Goal: Navigation & Orientation: Find specific page/section

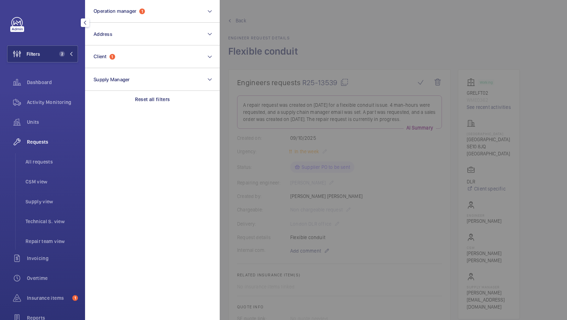
scroll to position [496, 0]
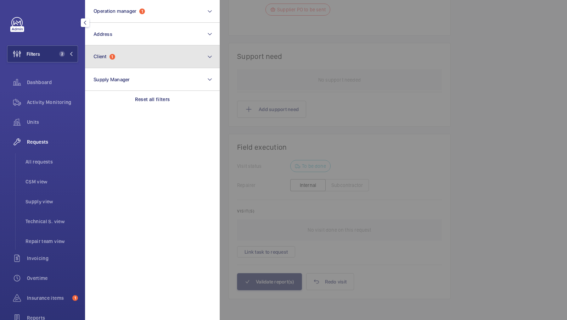
click at [115, 57] on span "1" at bounding box center [113, 57] width 6 height 6
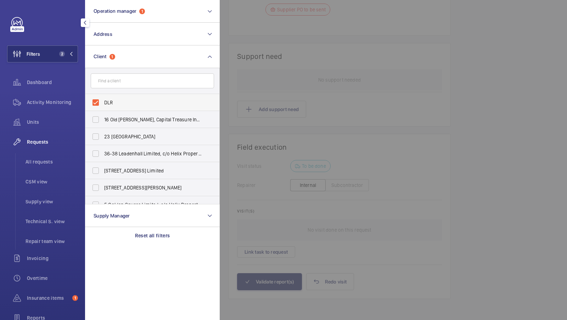
click at [113, 101] on span "DLR" at bounding box center [153, 102] width 98 height 7
click at [103, 101] on input "DLR" at bounding box center [96, 102] width 14 height 14
checkbox input "false"
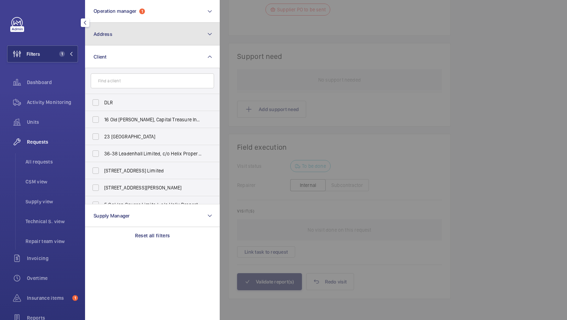
click at [122, 33] on button "Address" at bounding box center [152, 34] width 135 height 23
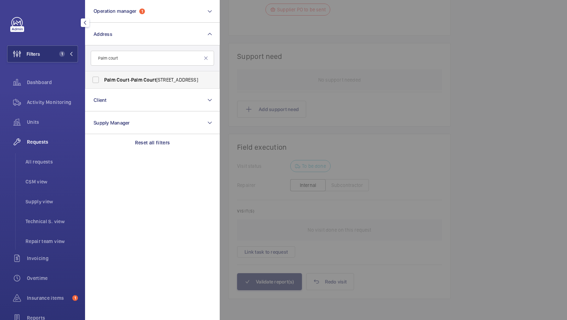
type input "Palm court"
click at [130, 78] on span "[STREET_ADDRESS]" at bounding box center [153, 79] width 98 height 7
click at [103, 78] on input "[STREET_ADDRESS]" at bounding box center [96, 80] width 14 height 14
checkbox input "true"
click at [67, 55] on span "2" at bounding box center [64, 54] width 17 height 6
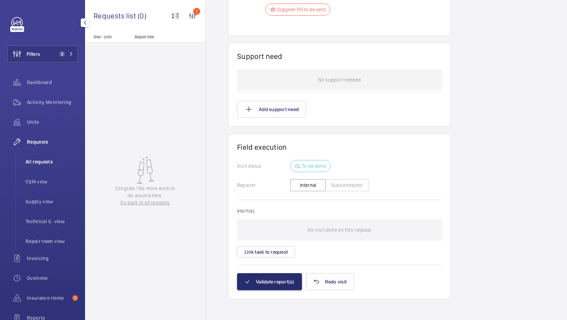
click at [46, 162] on span "All requests" at bounding box center [52, 161] width 52 height 7
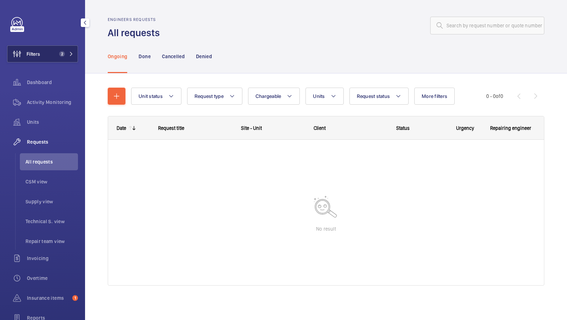
click at [62, 58] on button "Filters 2" at bounding box center [42, 53] width 71 height 17
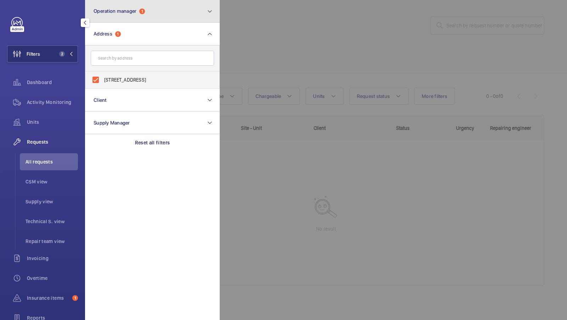
click at [166, 18] on button "Operation manager 1" at bounding box center [152, 11] width 135 height 23
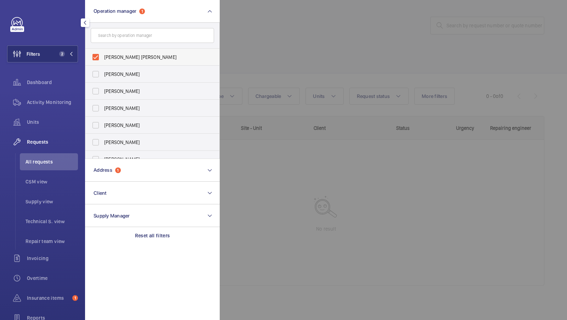
click at [114, 53] on label "[PERSON_NAME] [PERSON_NAME]" at bounding box center [146, 57] width 123 height 17
click at [103, 53] on input "[PERSON_NAME] [PERSON_NAME]" at bounding box center [96, 57] width 14 height 14
checkbox input "false"
click at [70, 47] on button "Filters 1" at bounding box center [42, 53] width 71 height 17
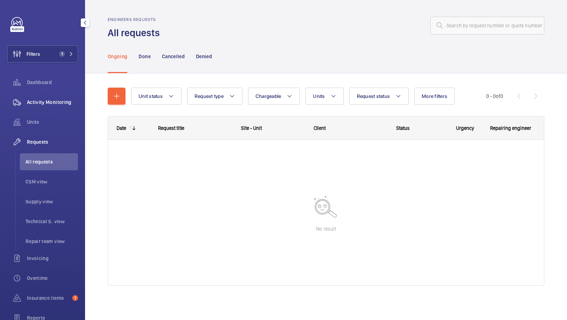
click at [40, 106] on div "Activity Monitoring" at bounding box center [42, 102] width 71 height 17
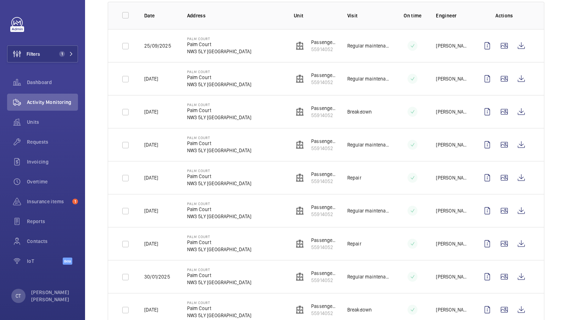
scroll to position [122, 0]
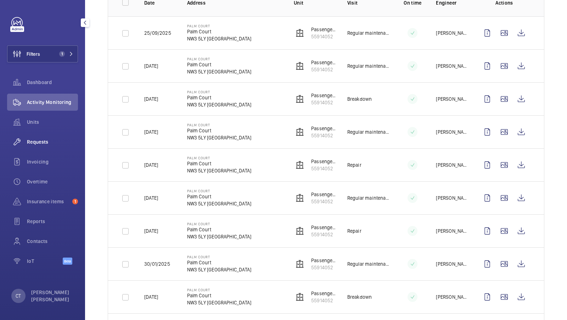
click at [37, 140] on span "Requests" at bounding box center [52, 141] width 51 height 7
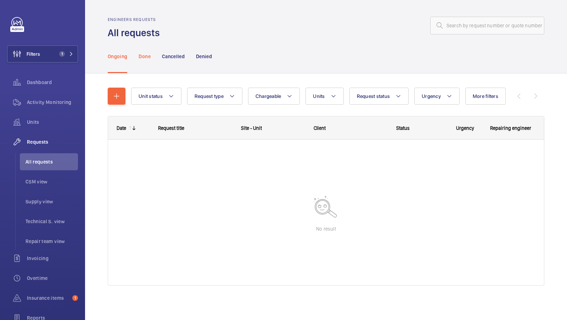
click at [145, 56] on p "Done" at bounding box center [145, 56] width 12 height 7
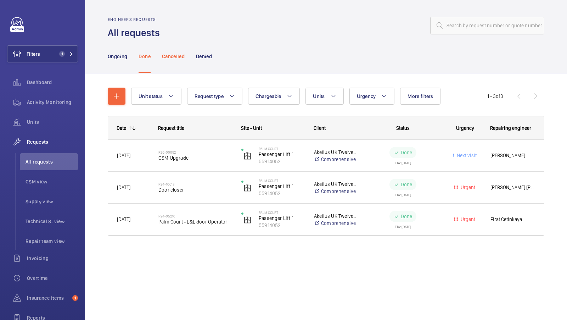
click at [173, 62] on div "Cancelled" at bounding box center [173, 56] width 23 height 34
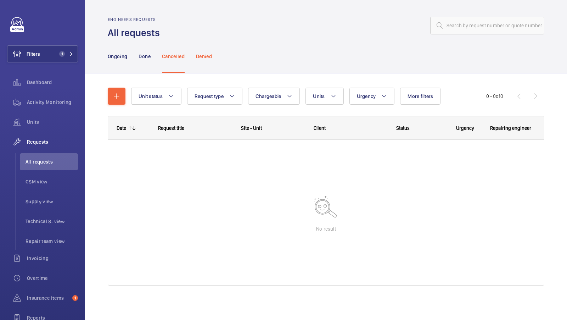
click at [206, 57] on p "Denied" at bounding box center [204, 56] width 16 height 7
click at [119, 59] on p "Ongoing" at bounding box center [118, 56] width 20 height 7
click at [39, 102] on span "Activity Monitoring" at bounding box center [52, 102] width 51 height 7
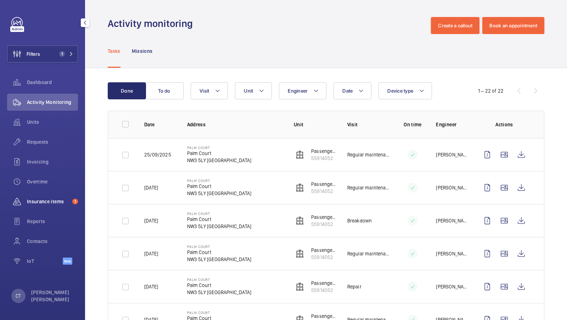
click at [40, 207] on div "Insurance items 1" at bounding box center [42, 201] width 71 height 17
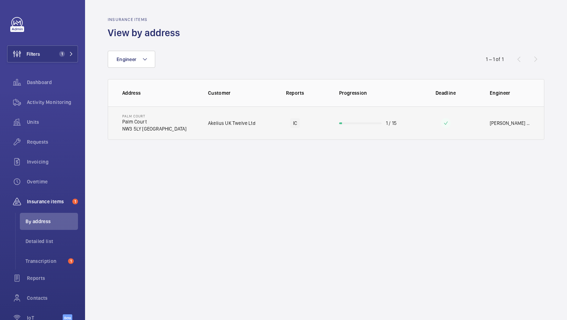
click at [200, 124] on td "Akelius UK Twelve Ltd" at bounding box center [230, 122] width 66 height 33
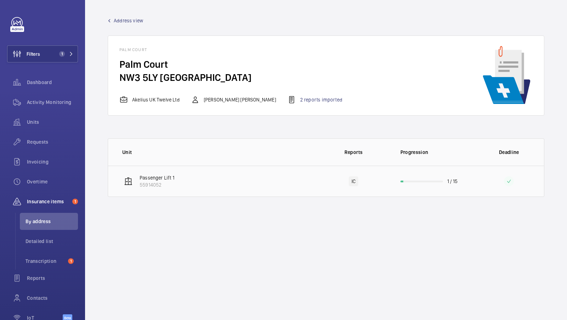
click at [215, 184] on td "Passenger Lift 1 55914052" at bounding box center [213, 181] width 210 height 31
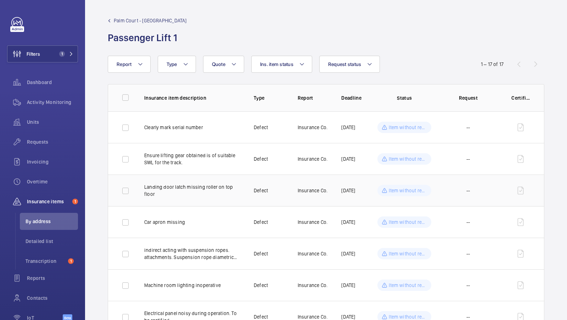
scroll to position [40, 0]
